Goal: Task Accomplishment & Management: Use online tool/utility

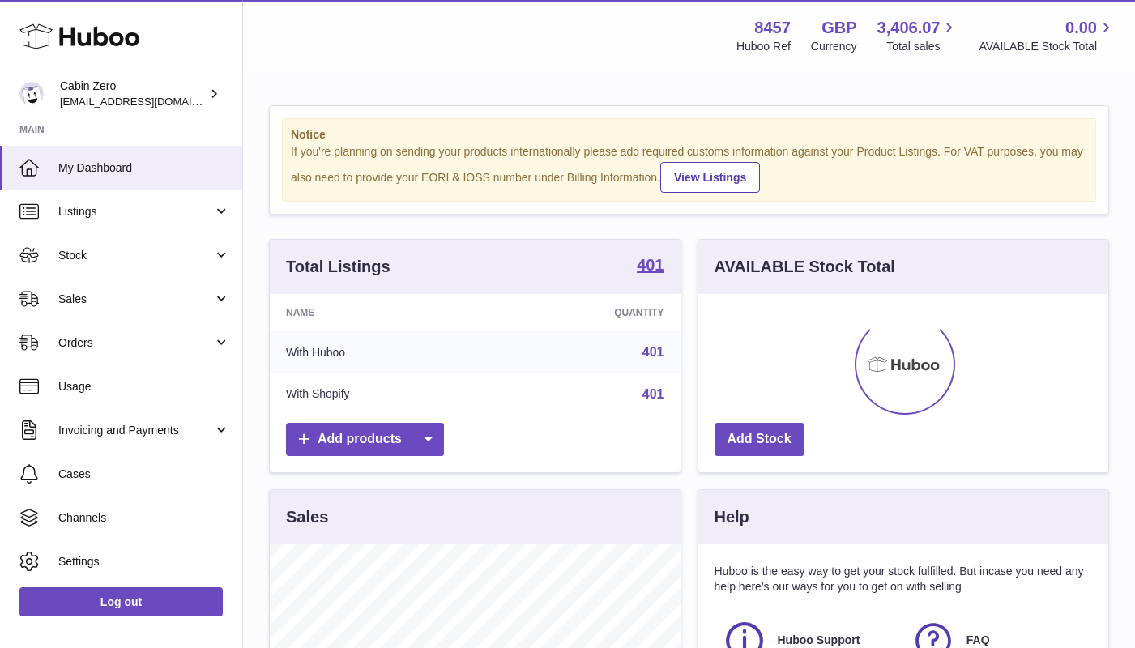
scroll to position [253, 410]
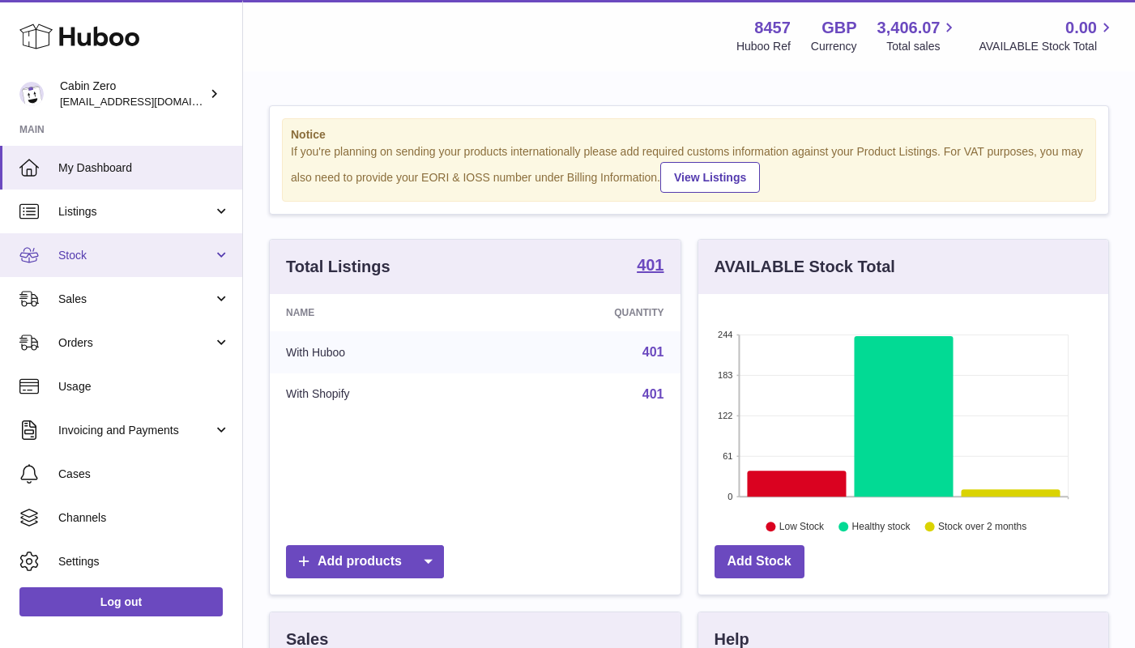
click at [220, 250] on link "Stock" at bounding box center [121, 255] width 242 height 44
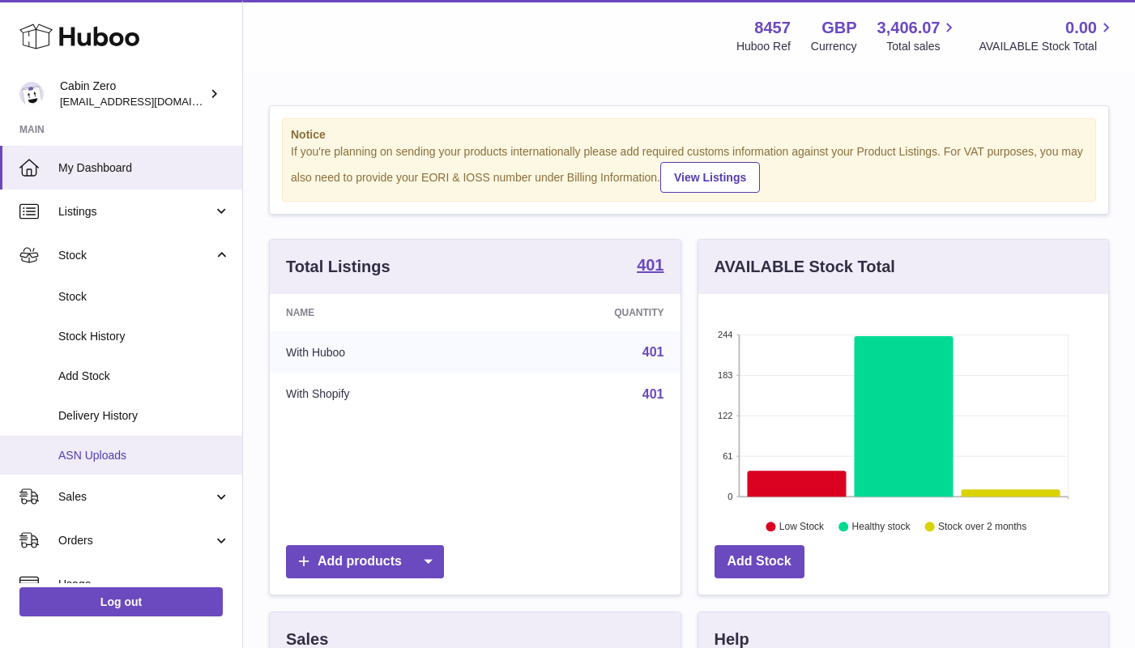
click at [116, 448] on span "ASN Uploads" at bounding box center [144, 455] width 172 height 15
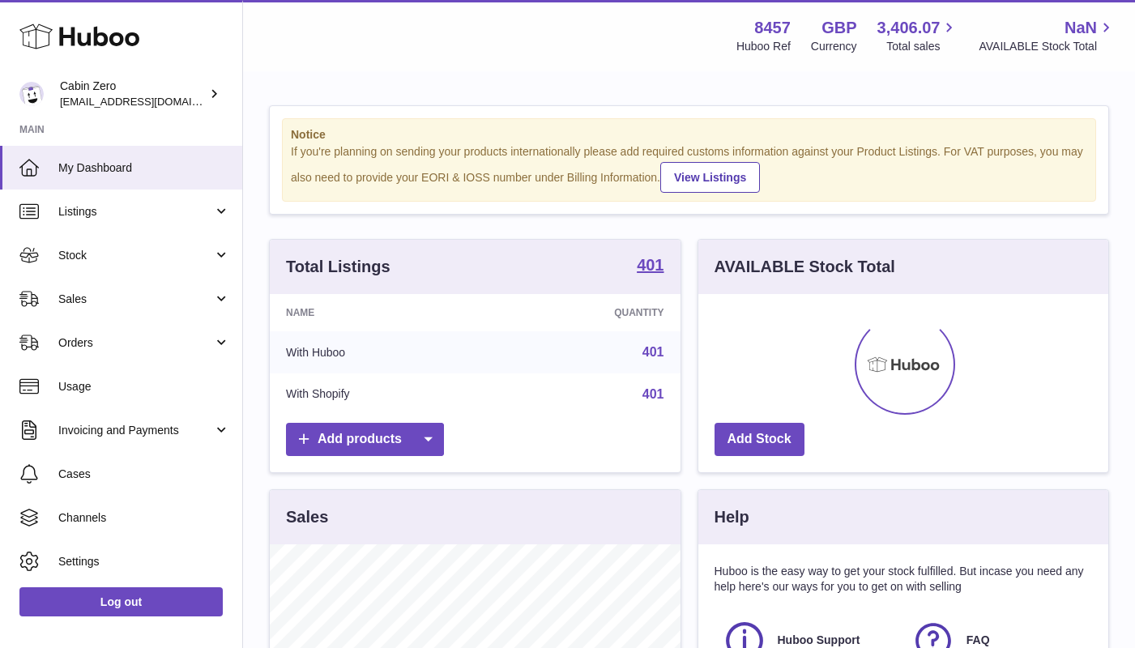
scroll to position [253, 410]
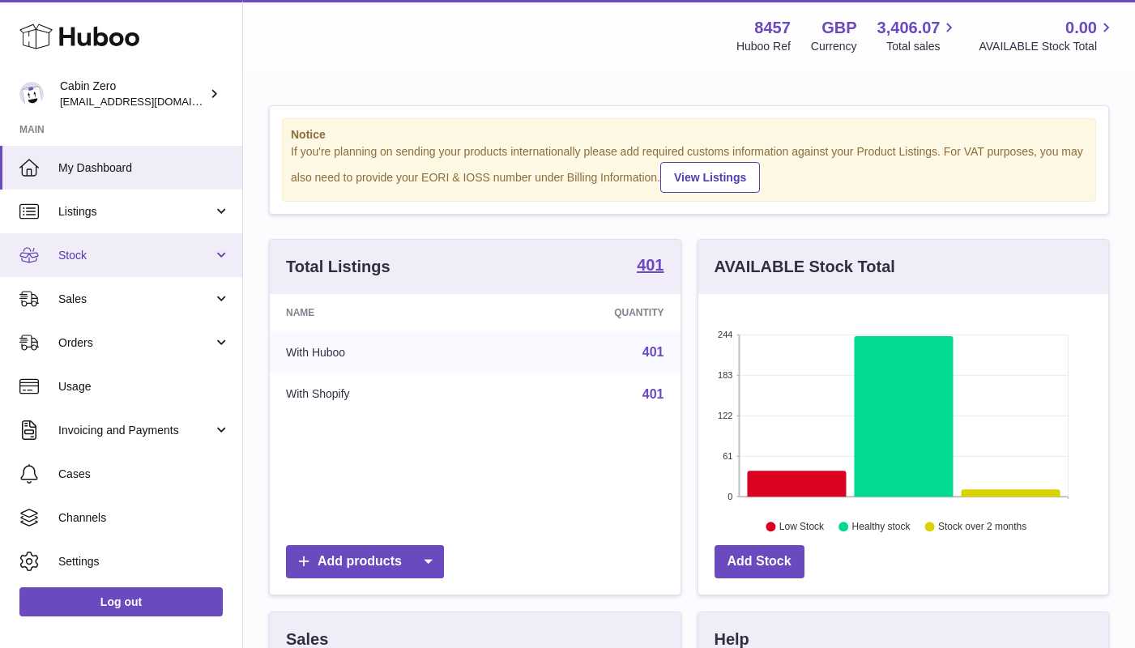
click at [218, 256] on link "Stock" at bounding box center [121, 255] width 242 height 44
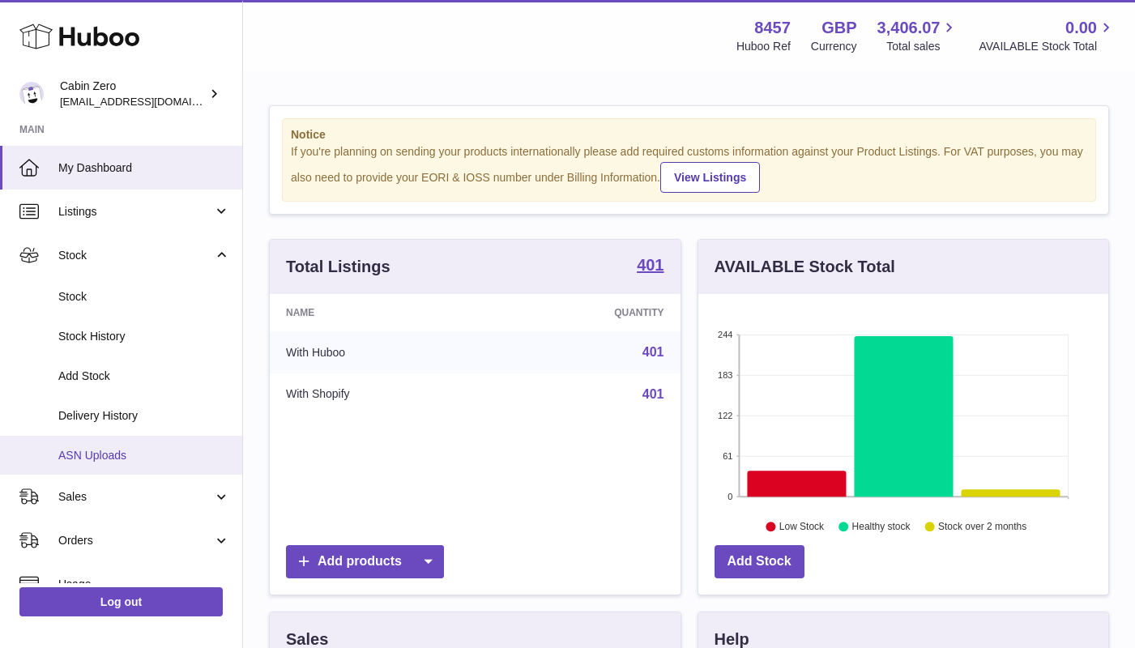
click at [135, 448] on span "ASN Uploads" at bounding box center [144, 455] width 172 height 15
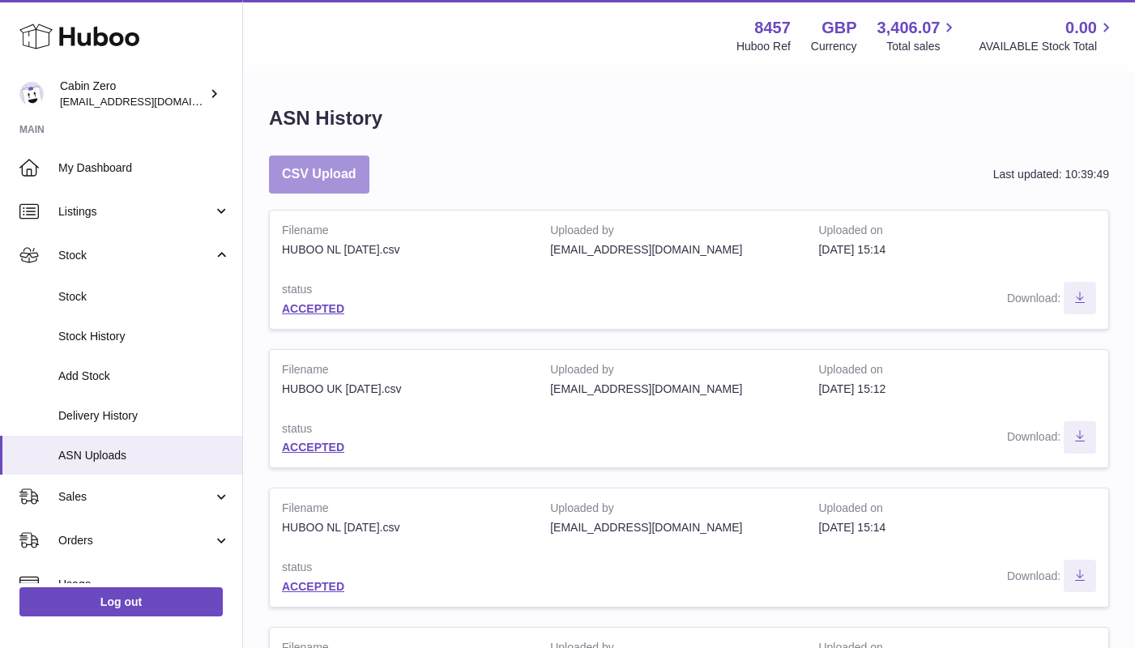
click at [344, 181] on button "CSV Upload" at bounding box center [319, 175] width 100 height 38
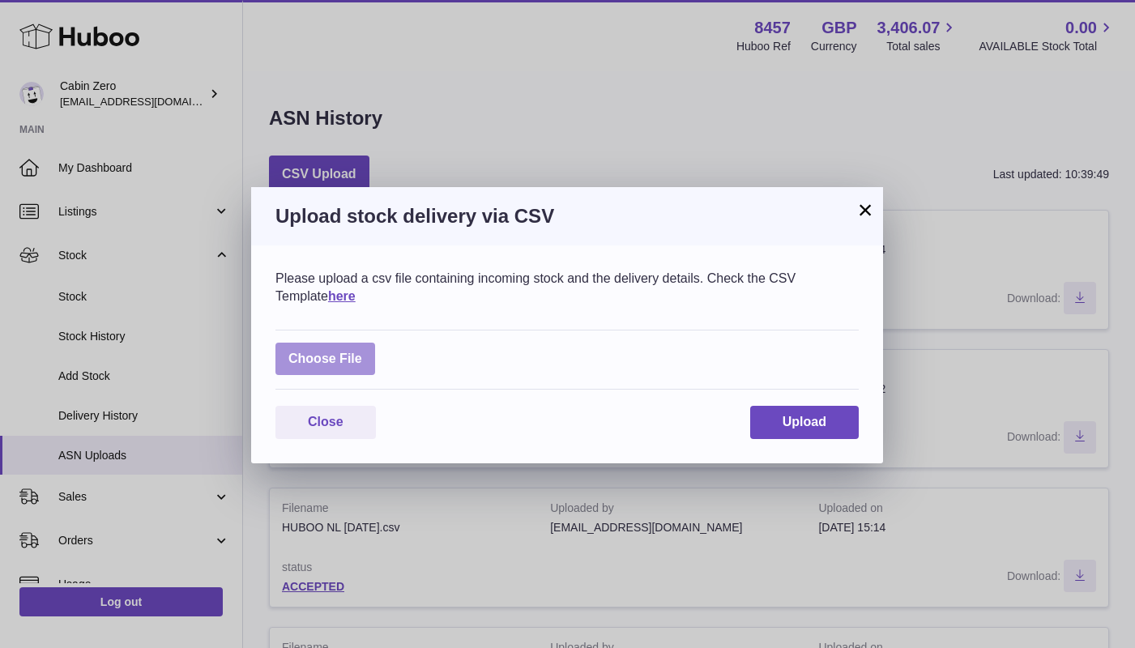
click at [331, 361] on label at bounding box center [326, 359] width 100 height 33
click at [362, 352] on input "file" at bounding box center [362, 351] width 1 height 1
type input "**********"
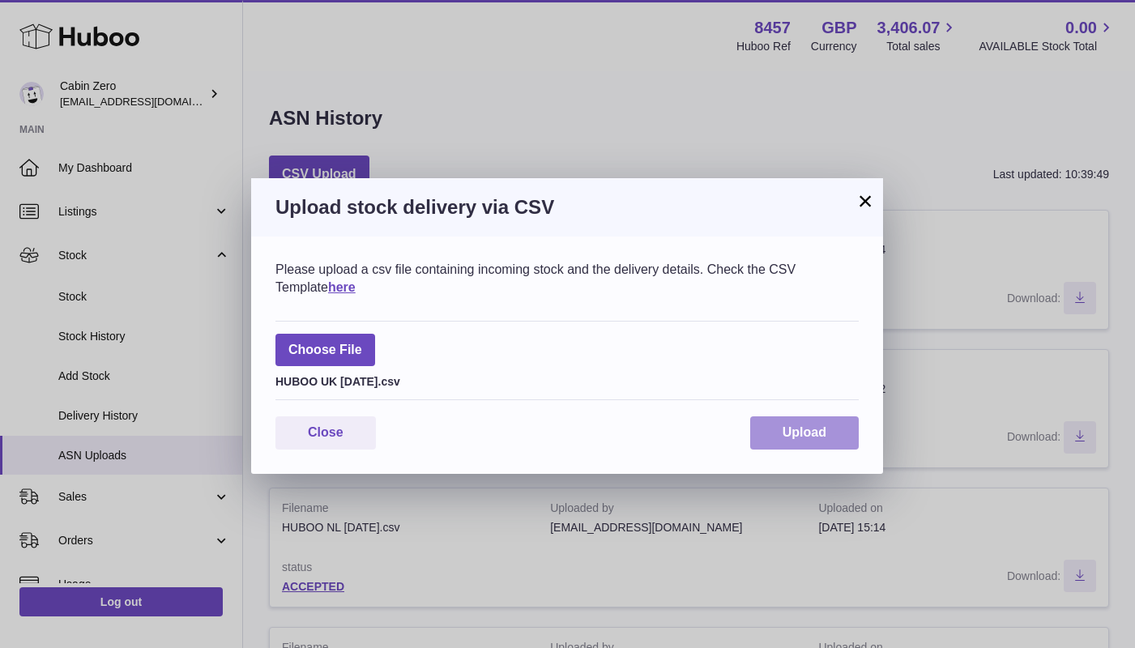
click at [827, 436] on button "Upload" at bounding box center [804, 433] width 109 height 33
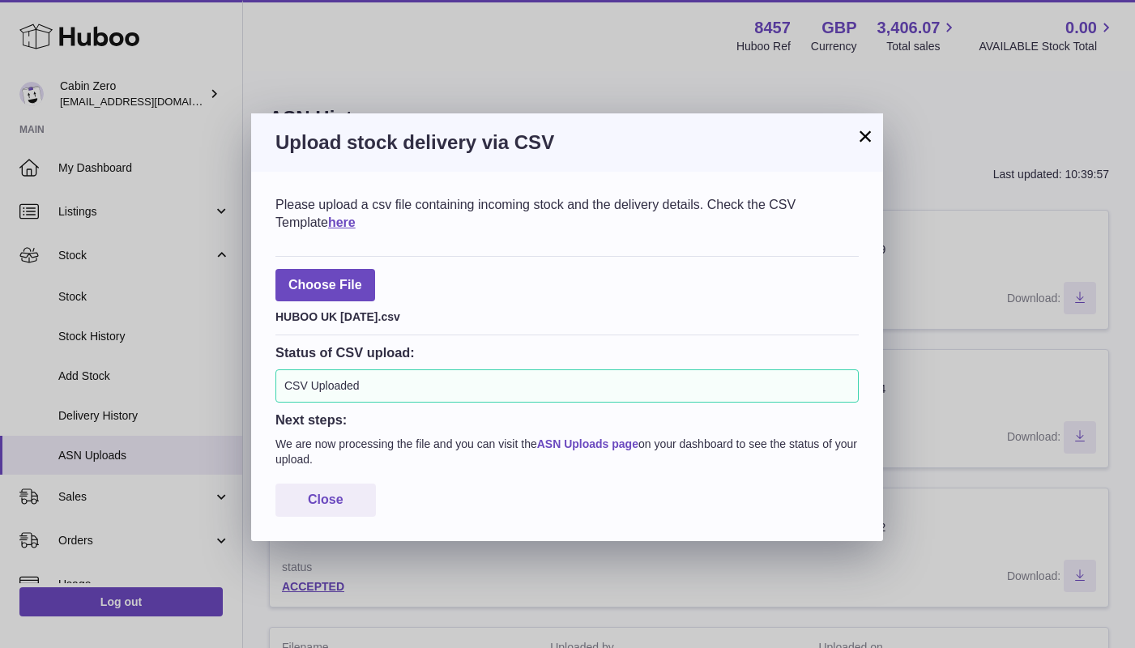
click at [617, 438] on link "ASN Uploads page" at bounding box center [587, 444] width 101 height 13
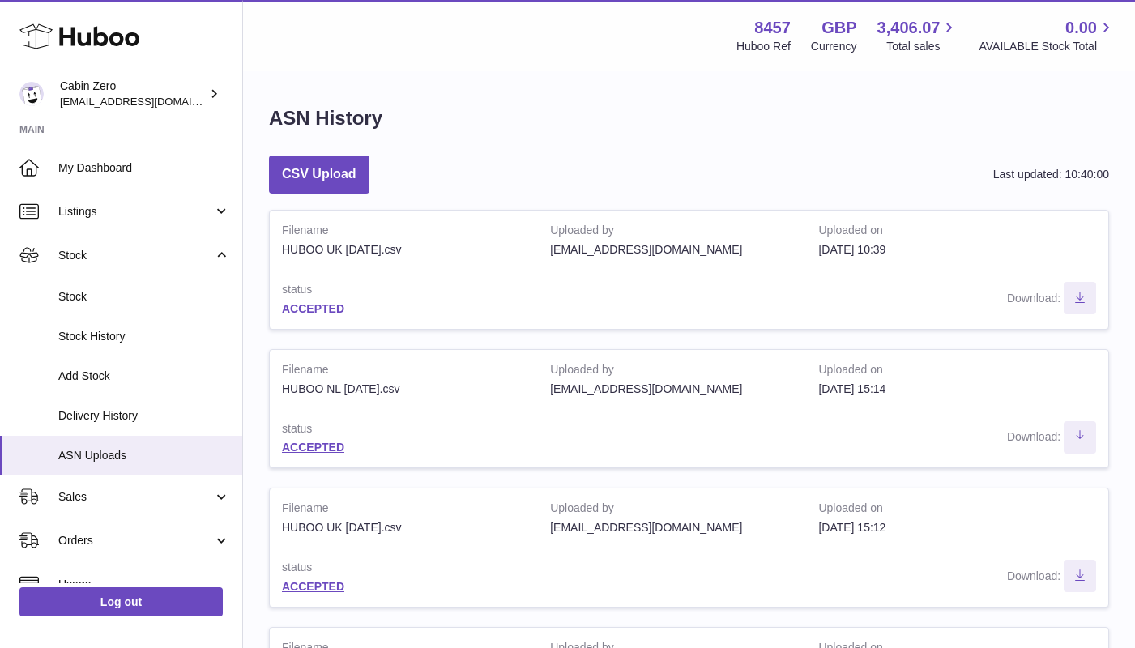
click at [338, 302] on link "ACCEPTED" at bounding box center [313, 308] width 62 height 13
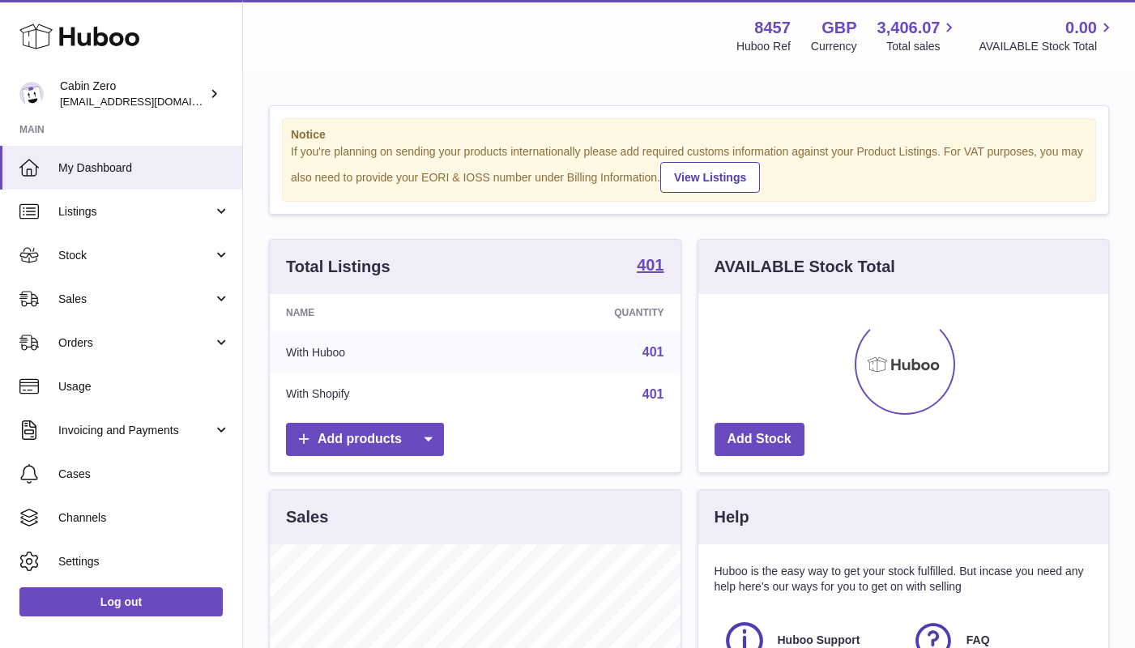
scroll to position [253, 410]
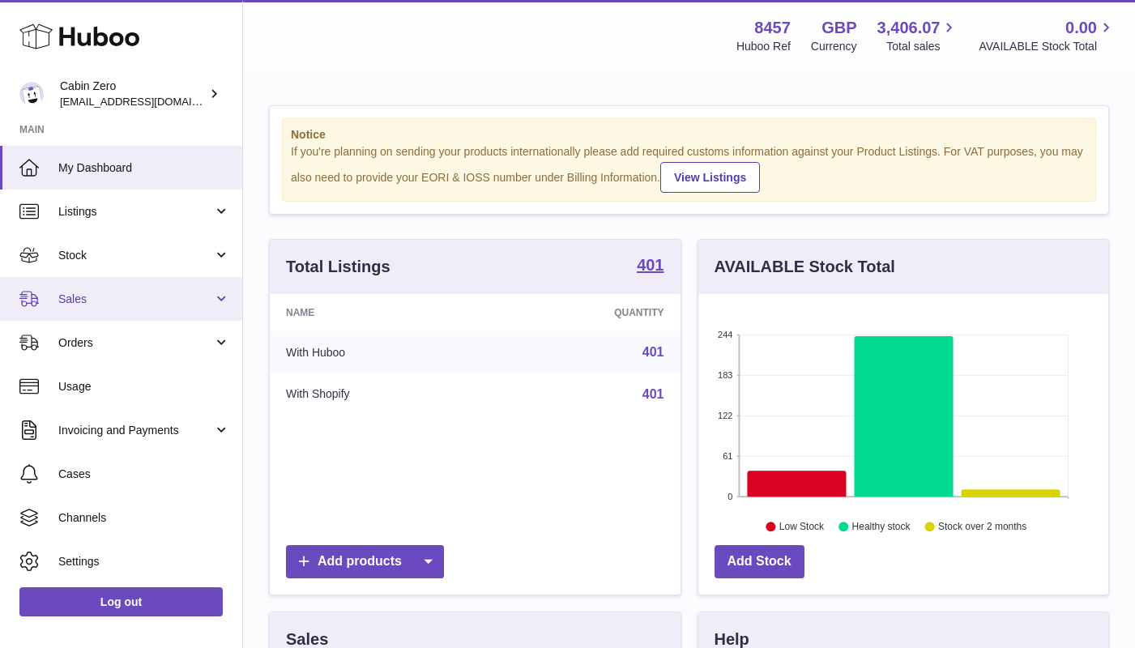
click at [211, 296] on link "Sales" at bounding box center [121, 299] width 242 height 44
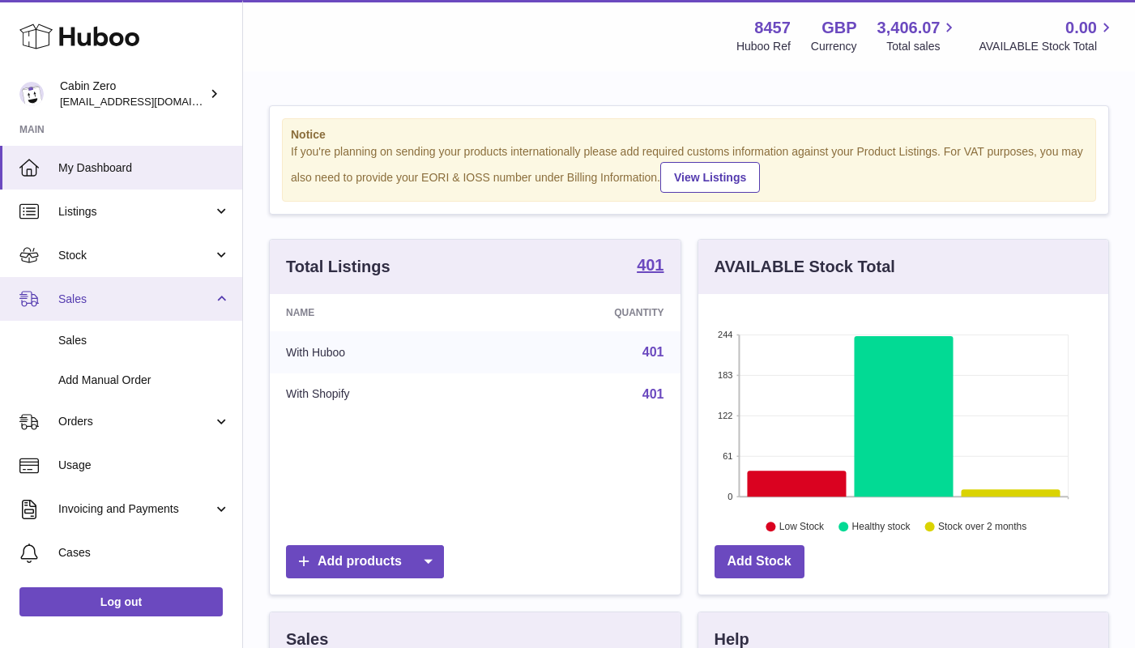
scroll to position [0, 0]
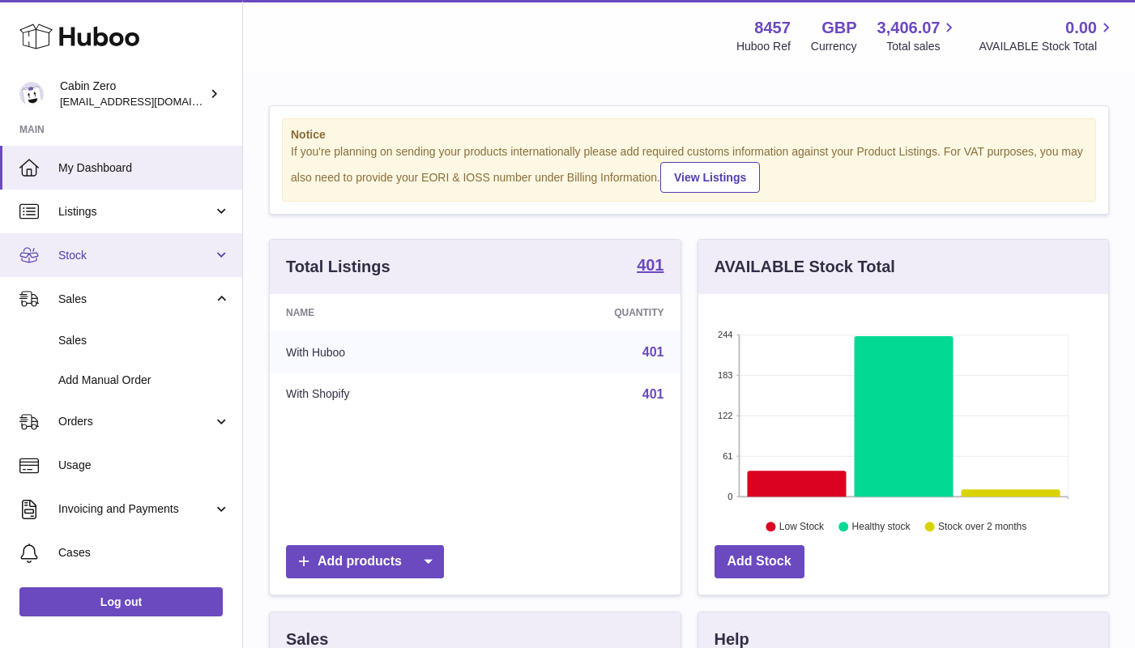
click at [217, 254] on link "Stock" at bounding box center [121, 255] width 242 height 44
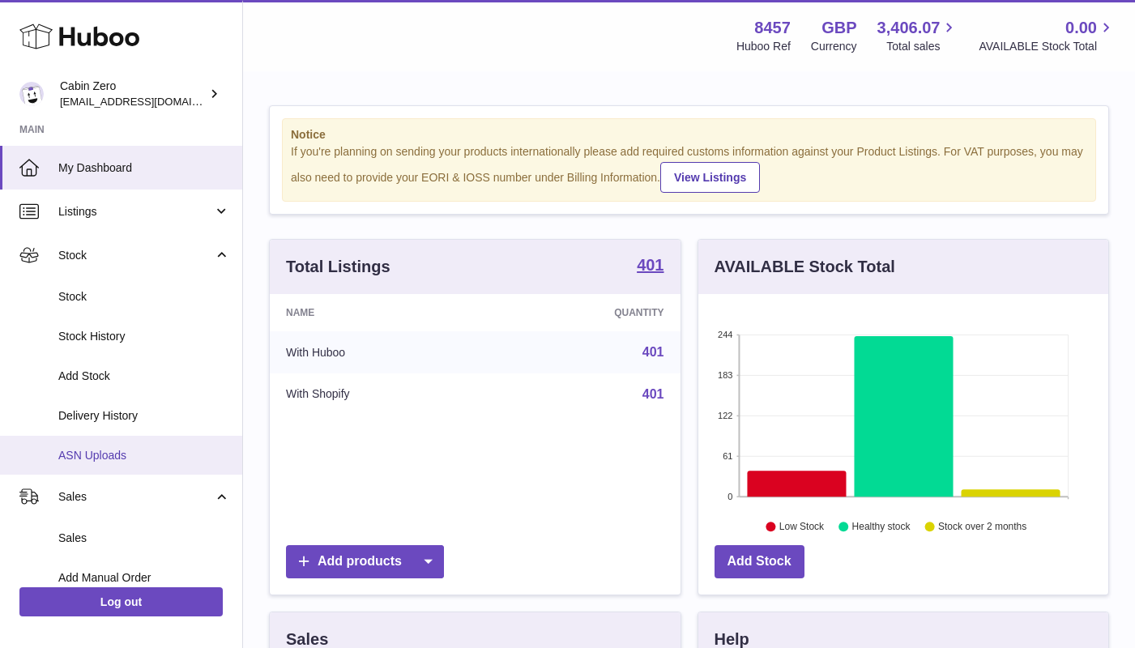
click at [165, 453] on span "ASN Uploads" at bounding box center [144, 455] width 172 height 15
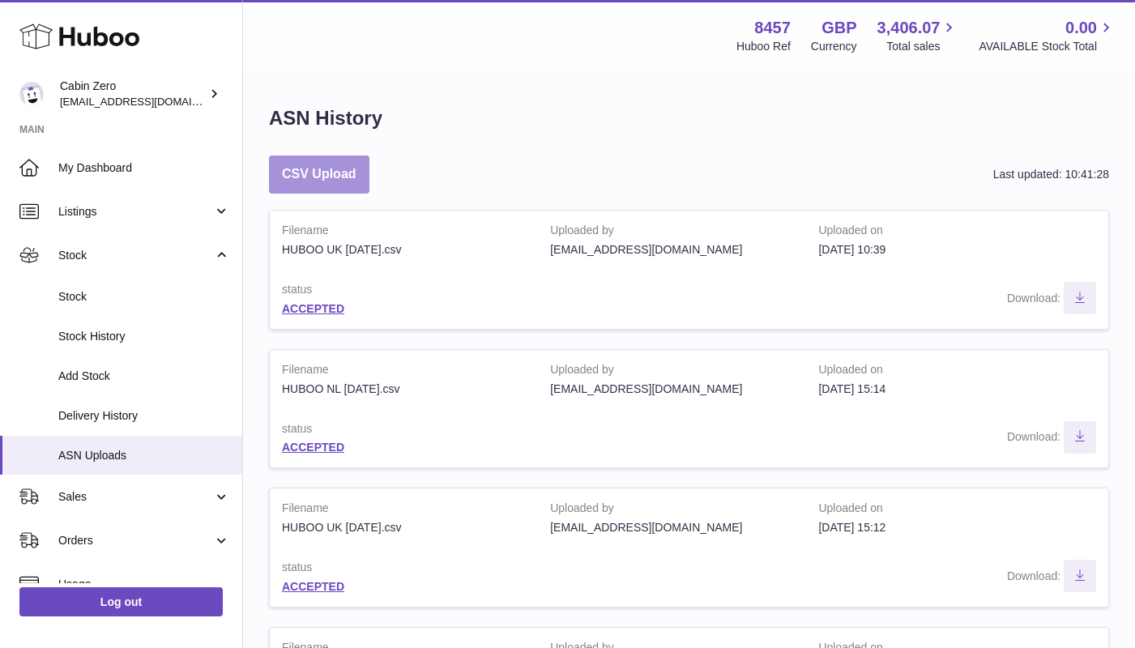
click at [346, 181] on button "CSV Upload" at bounding box center [319, 175] width 100 height 38
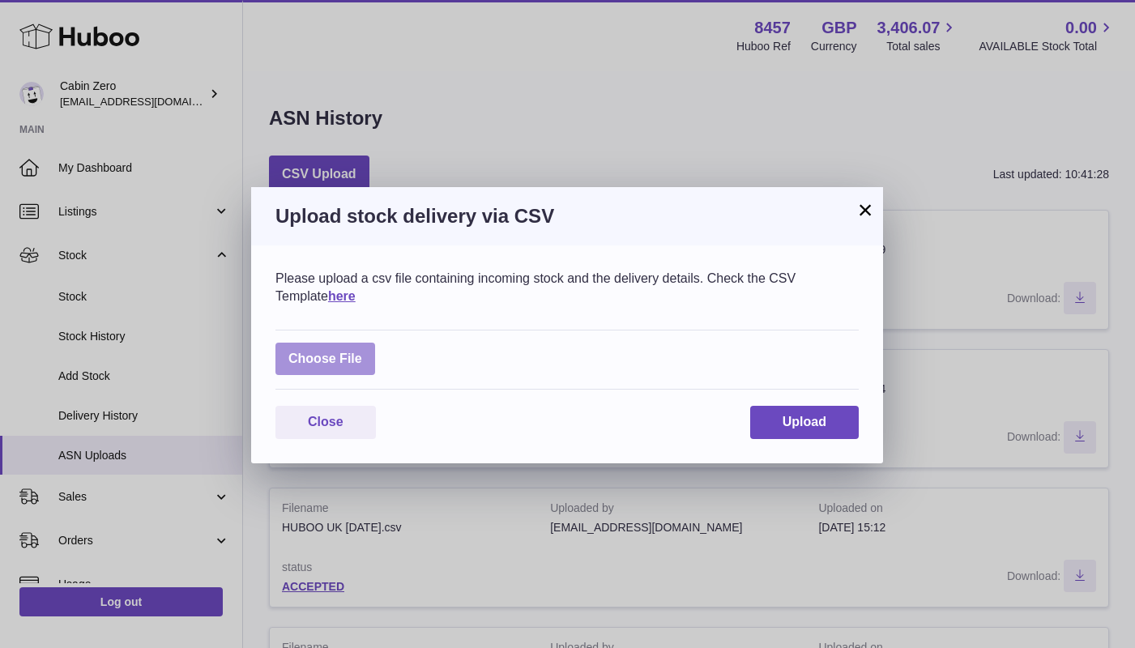
click at [346, 361] on label at bounding box center [326, 359] width 100 height 33
click at [362, 352] on input "file" at bounding box center [362, 351] width 1 height 1
type input "**********"
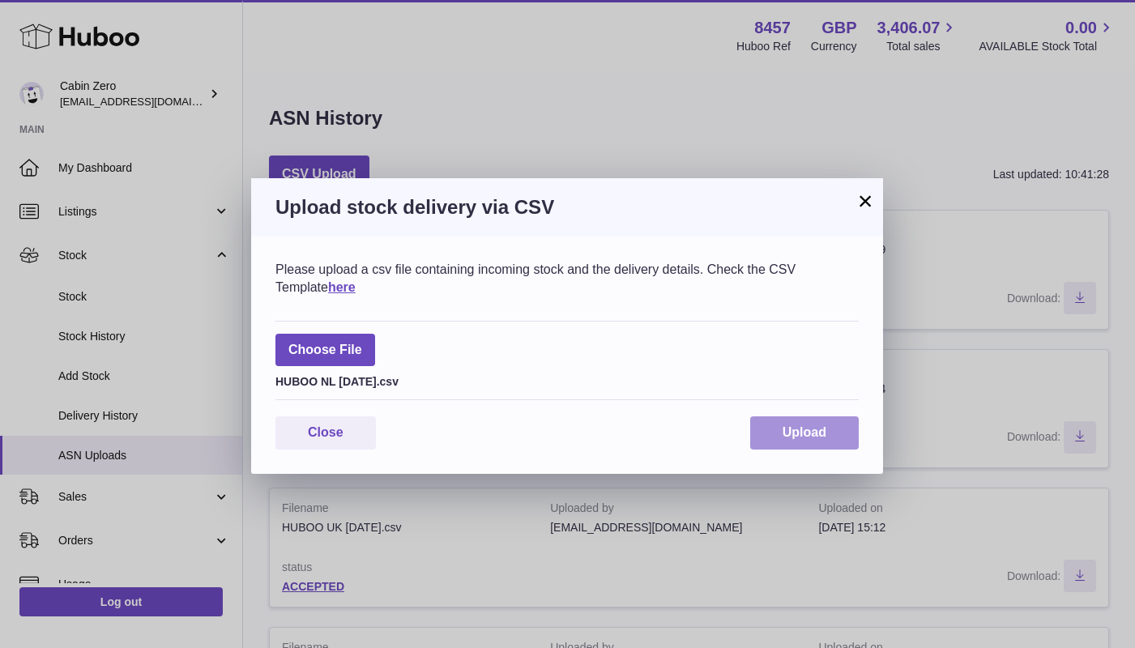
click at [796, 430] on span "Upload" at bounding box center [805, 432] width 44 height 14
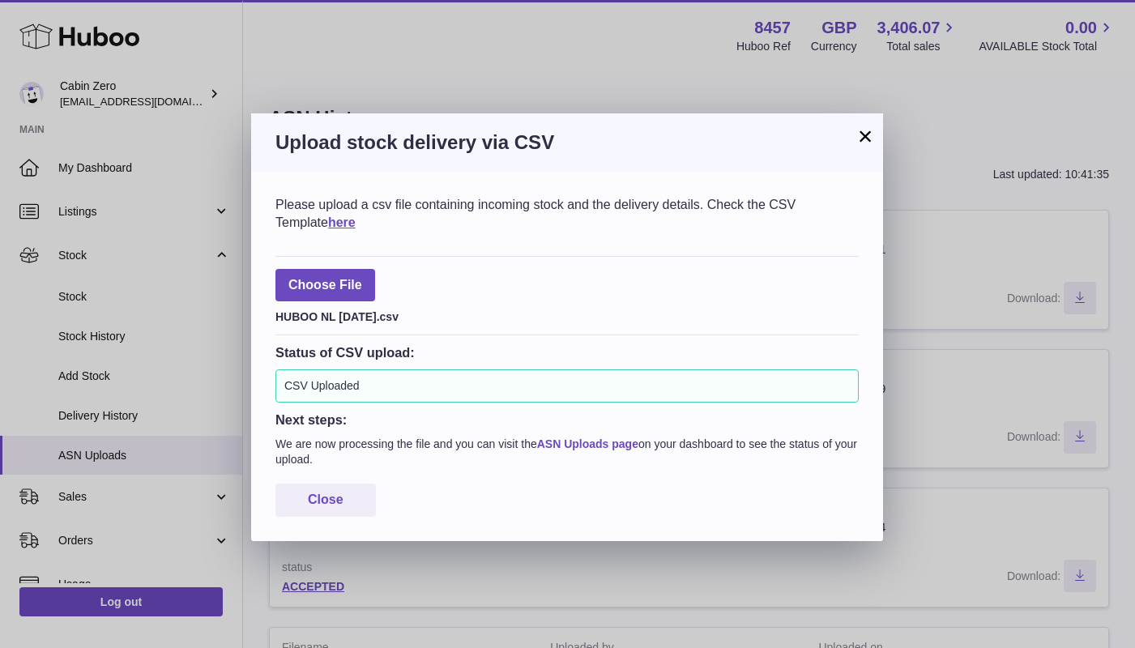
click at [628, 440] on link "ASN Uploads page" at bounding box center [587, 444] width 101 height 13
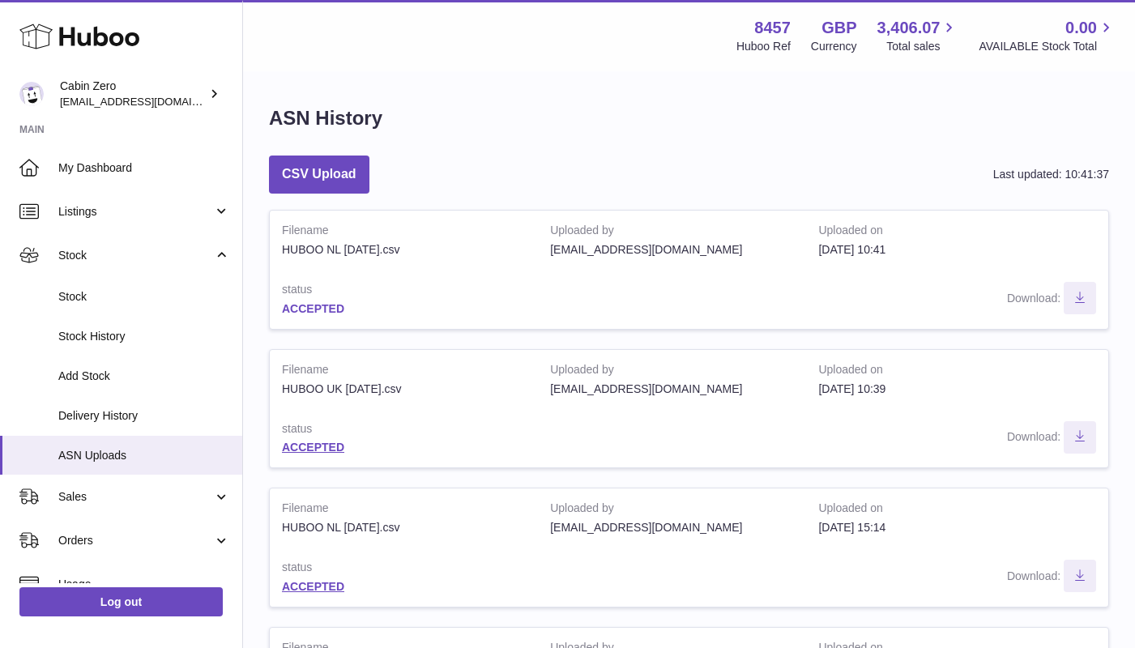
click at [331, 302] on link "ACCEPTED" at bounding box center [313, 308] width 62 height 13
click at [327, 445] on link "ACCEPTED" at bounding box center [313, 447] width 62 height 13
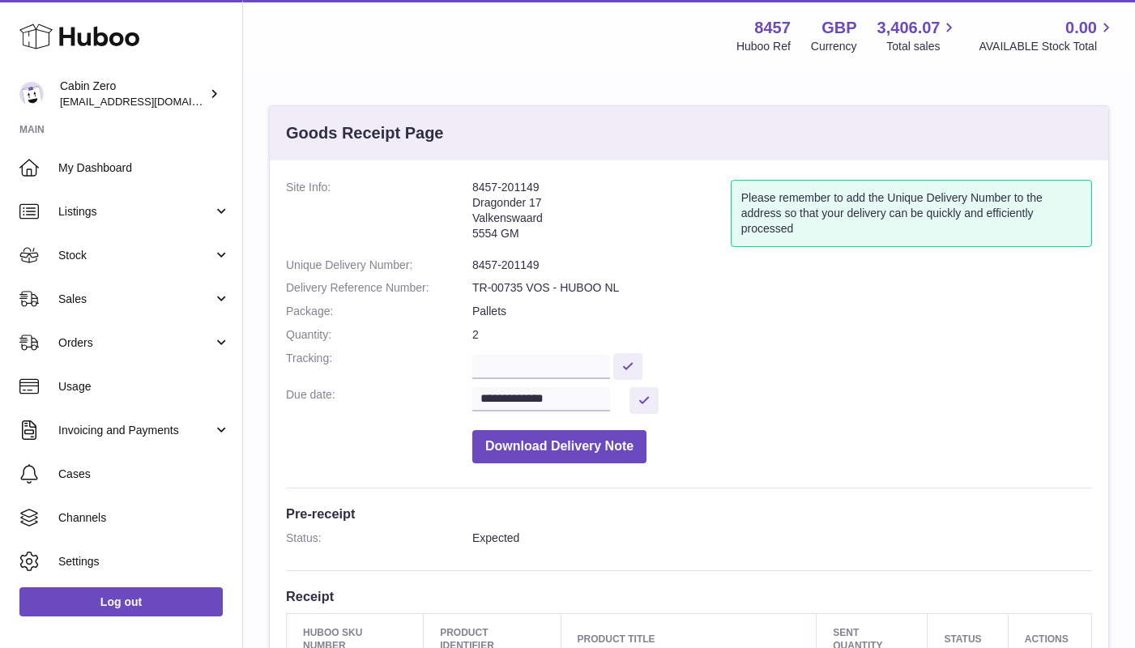
drag, startPoint x: 472, startPoint y: 188, endPoint x: 557, endPoint y: 188, distance: 85.1
click at [557, 188] on dl "**********" at bounding box center [689, 326] width 806 height 292
click at [557, 188] on address "8457-201149 Dragonder 17 Valkenswaard 5554 GM" at bounding box center [601, 215] width 259 height 70
drag, startPoint x: 538, startPoint y: 185, endPoint x: 475, endPoint y: 189, distance: 63.3
click at [475, 189] on address "8457-201149 Dragonder 17 Valkenswaard 5554 GM" at bounding box center [601, 215] width 259 height 70
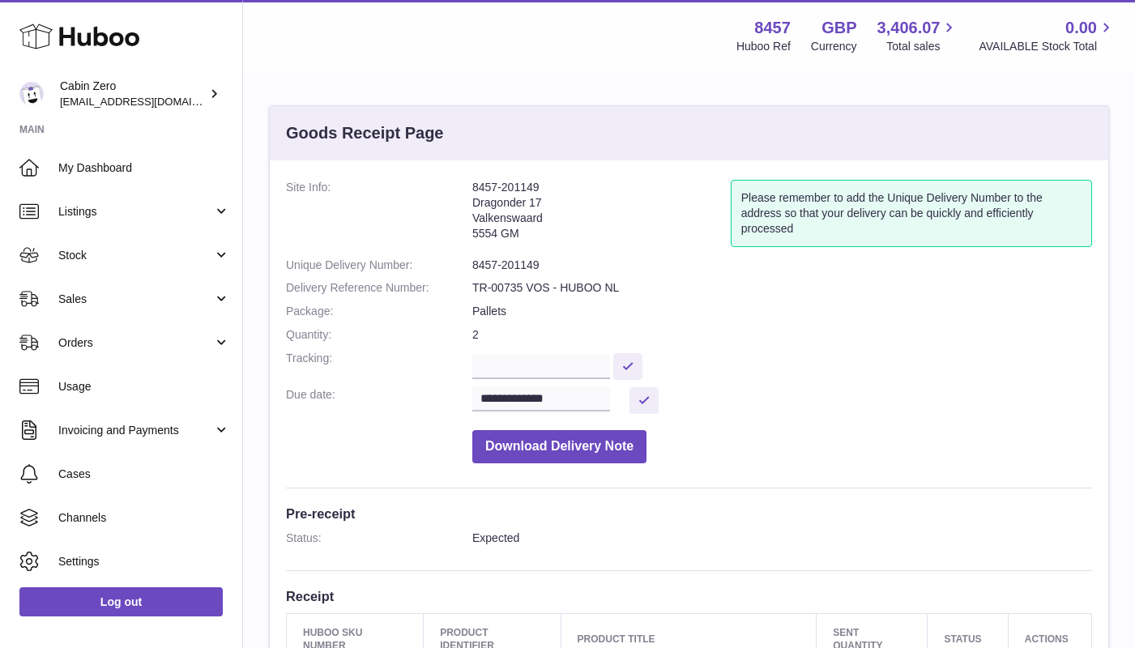
copy address "8457-201149"
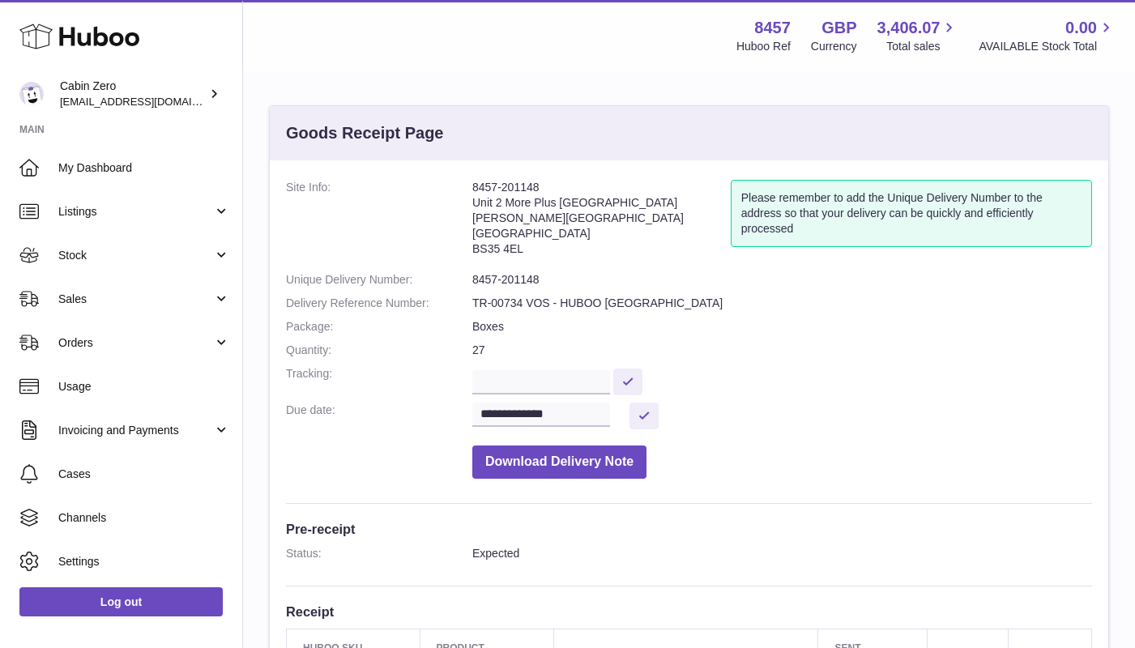
drag, startPoint x: 474, startPoint y: 185, endPoint x: 546, endPoint y: 186, distance: 72.1
click at [546, 186] on address "8457-201148 Unit 2 [GEOGRAPHIC_DATA][STREET_ADDRESS][PERSON_NAME]" at bounding box center [601, 222] width 259 height 84
copy address "8457-201148"
click at [739, 406] on dd "**********" at bounding box center [782, 416] width 620 height 27
